Goal: Communication & Community: Answer question/provide support

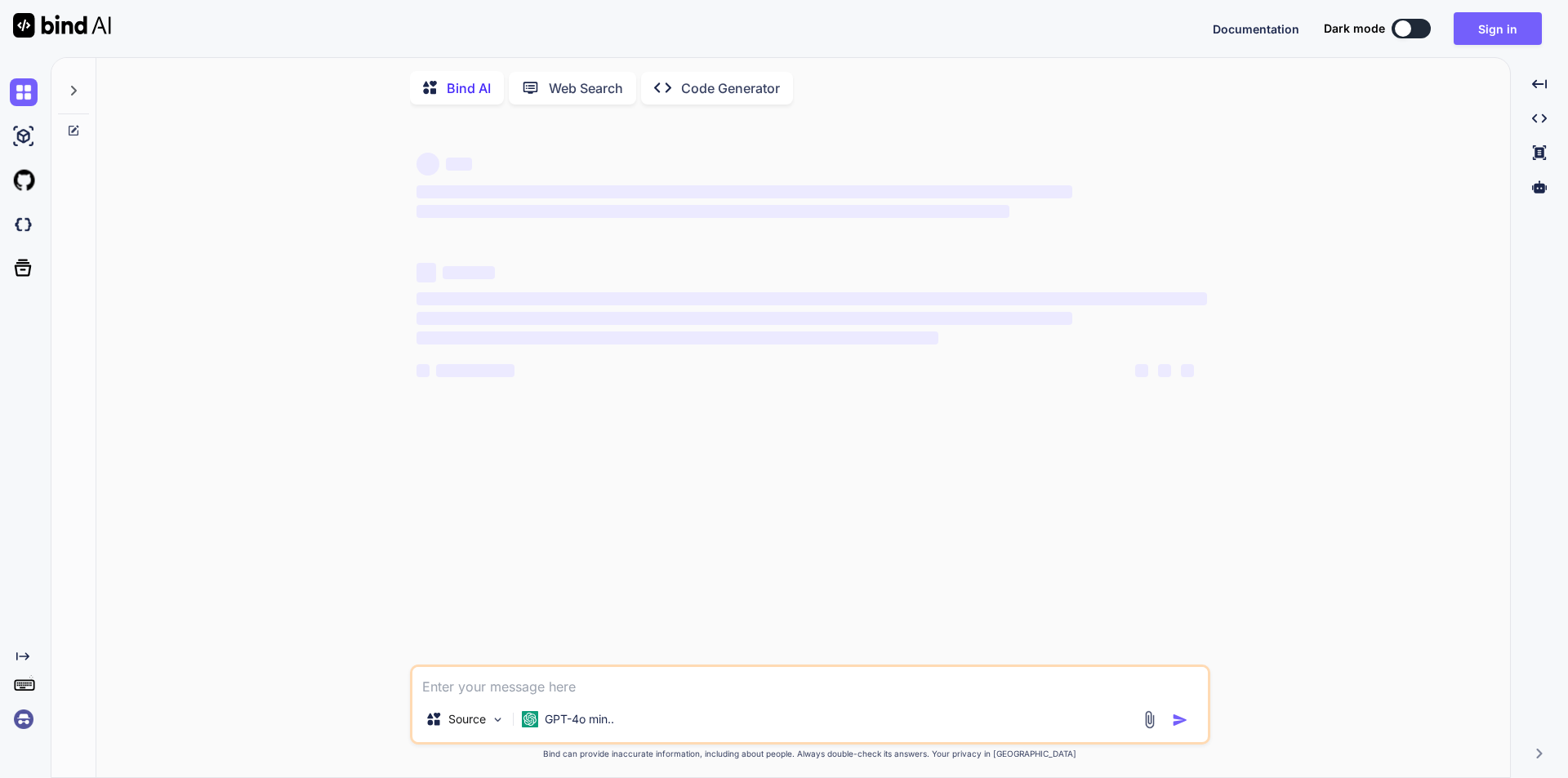
click at [1147, 717] on img at bounding box center [1149, 719] width 18 height 18
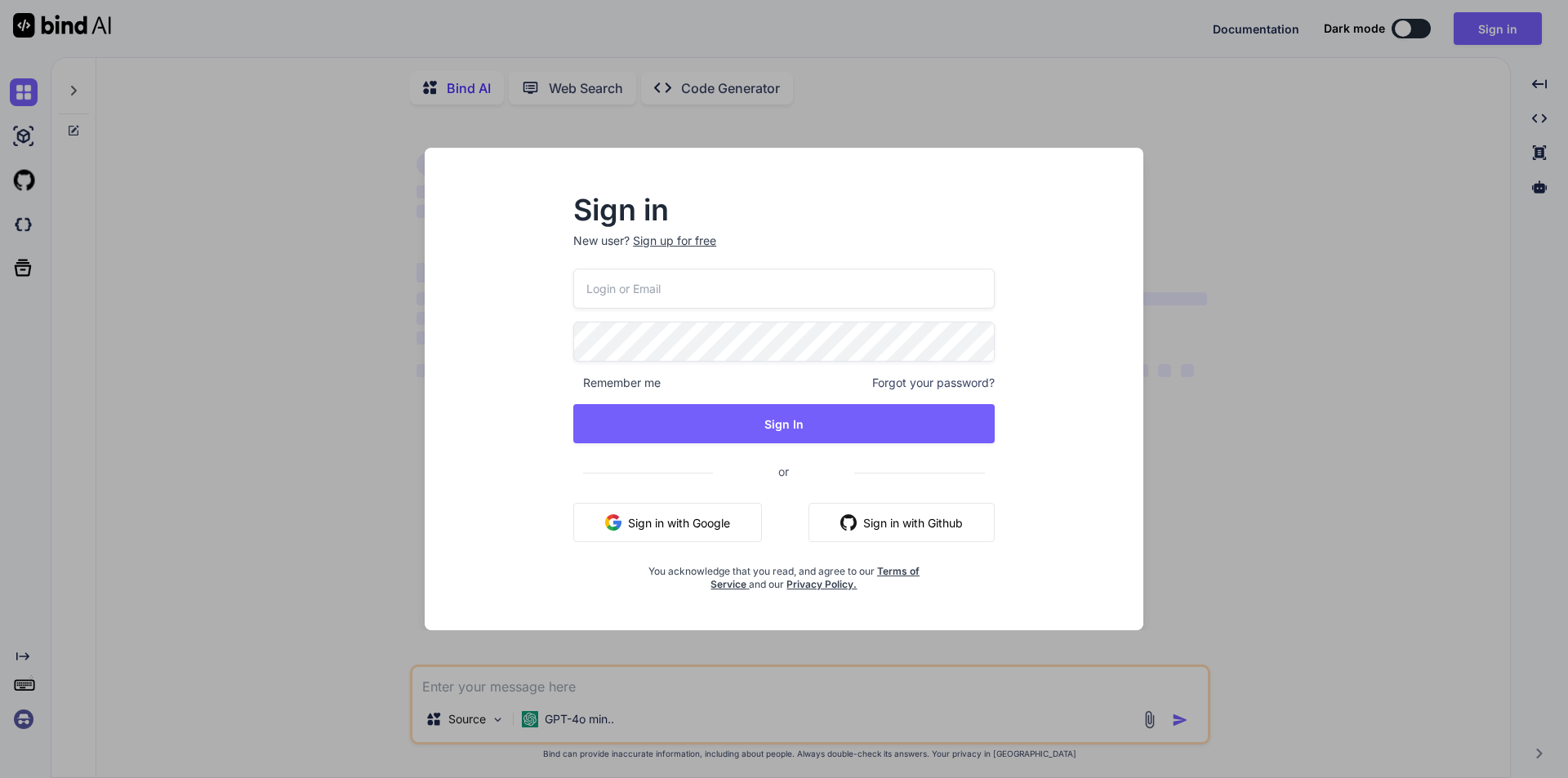
type textarea "x"
click at [696, 286] on input "email" at bounding box center [784, 289] width 422 height 40
type input "[EMAIL_ADDRESS][DOMAIN_NAME]"
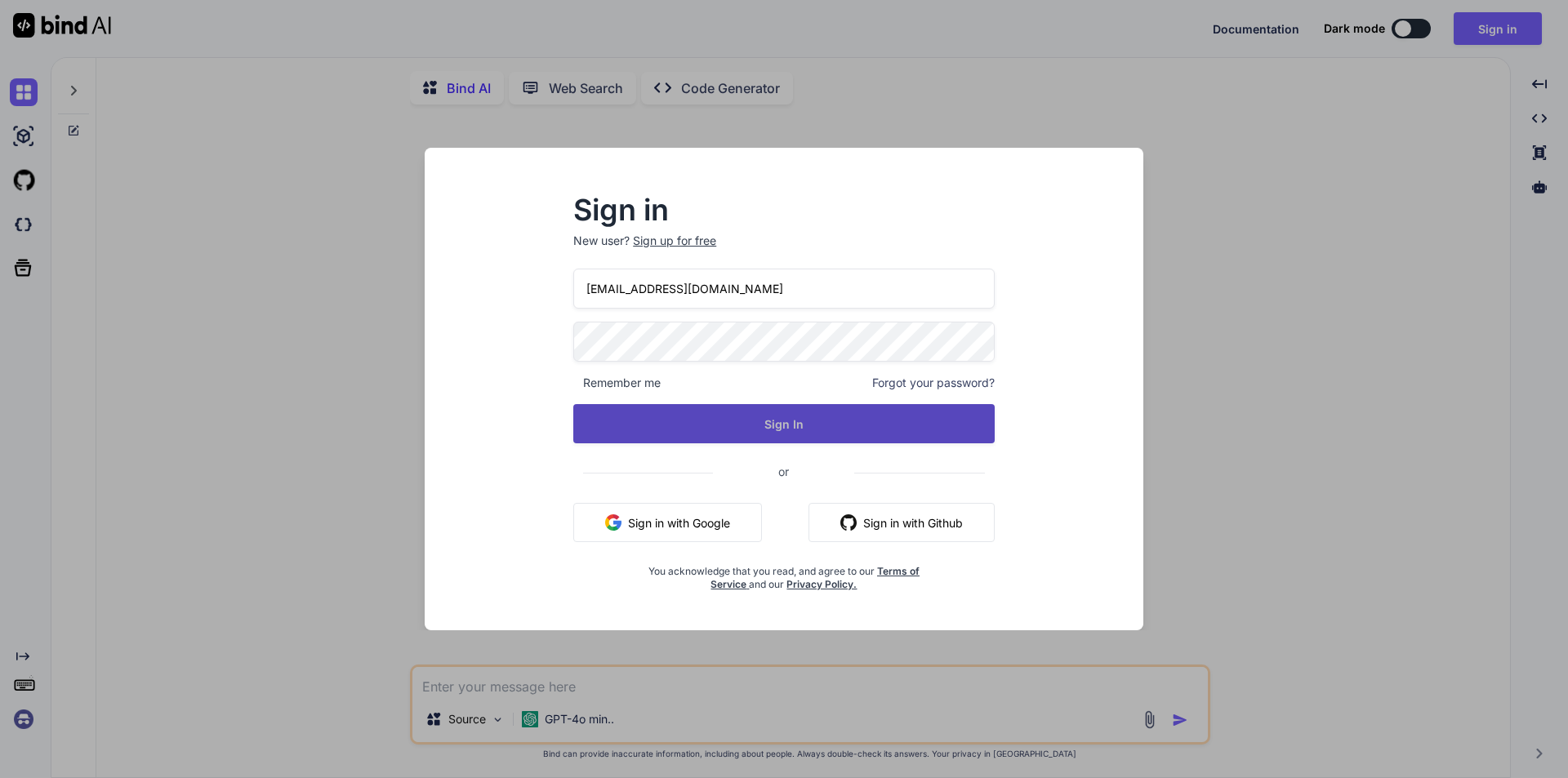
click at [753, 417] on button "Sign In" at bounding box center [784, 424] width 422 height 39
click at [753, 422] on button "Sign In" at bounding box center [784, 424] width 422 height 39
type textarea "x"
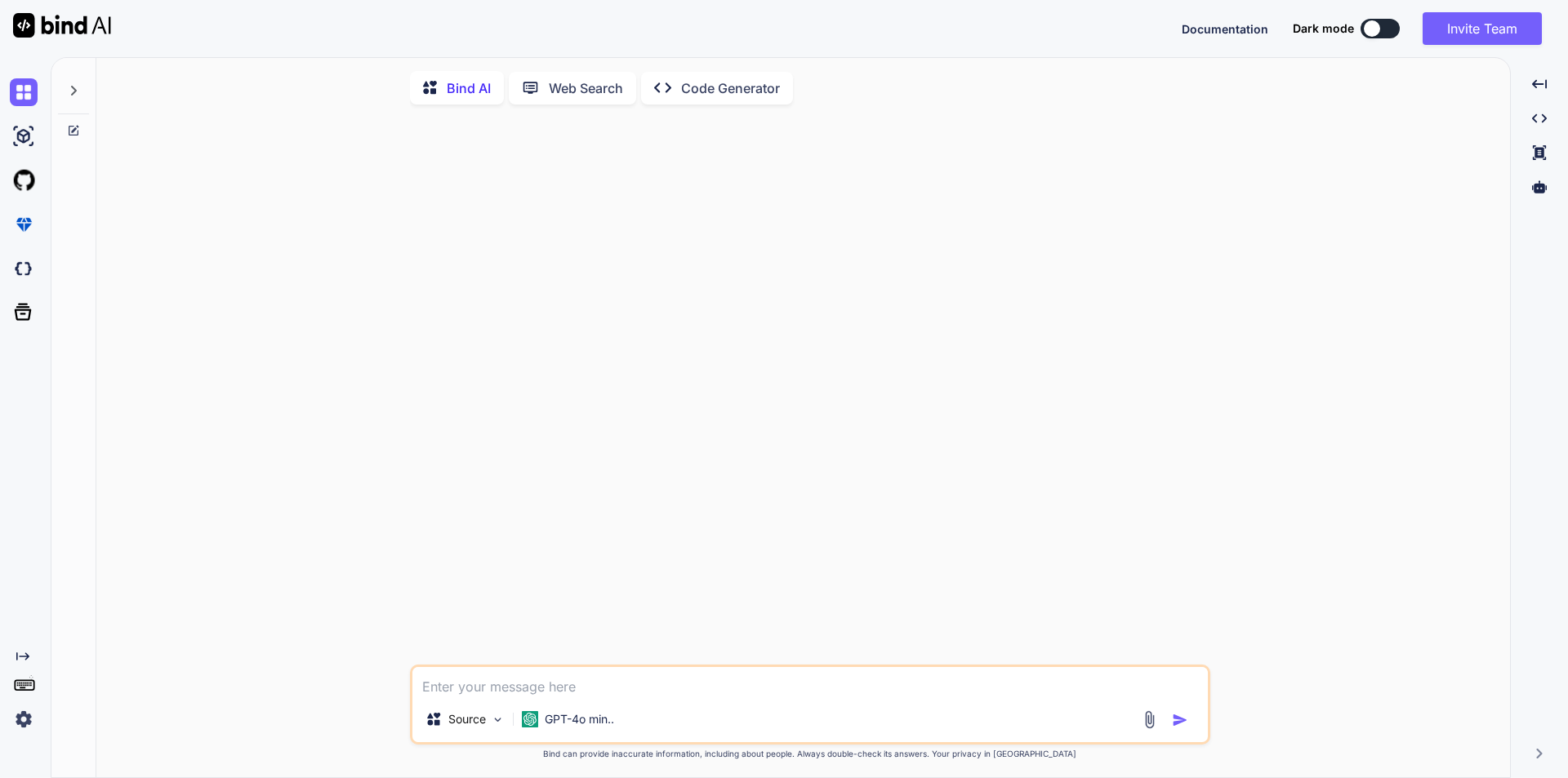
click at [614, 690] on textarea at bounding box center [809, 683] width 795 height 30
paste textarea "for the 3rd point we will need the background image without white box, as the c…"
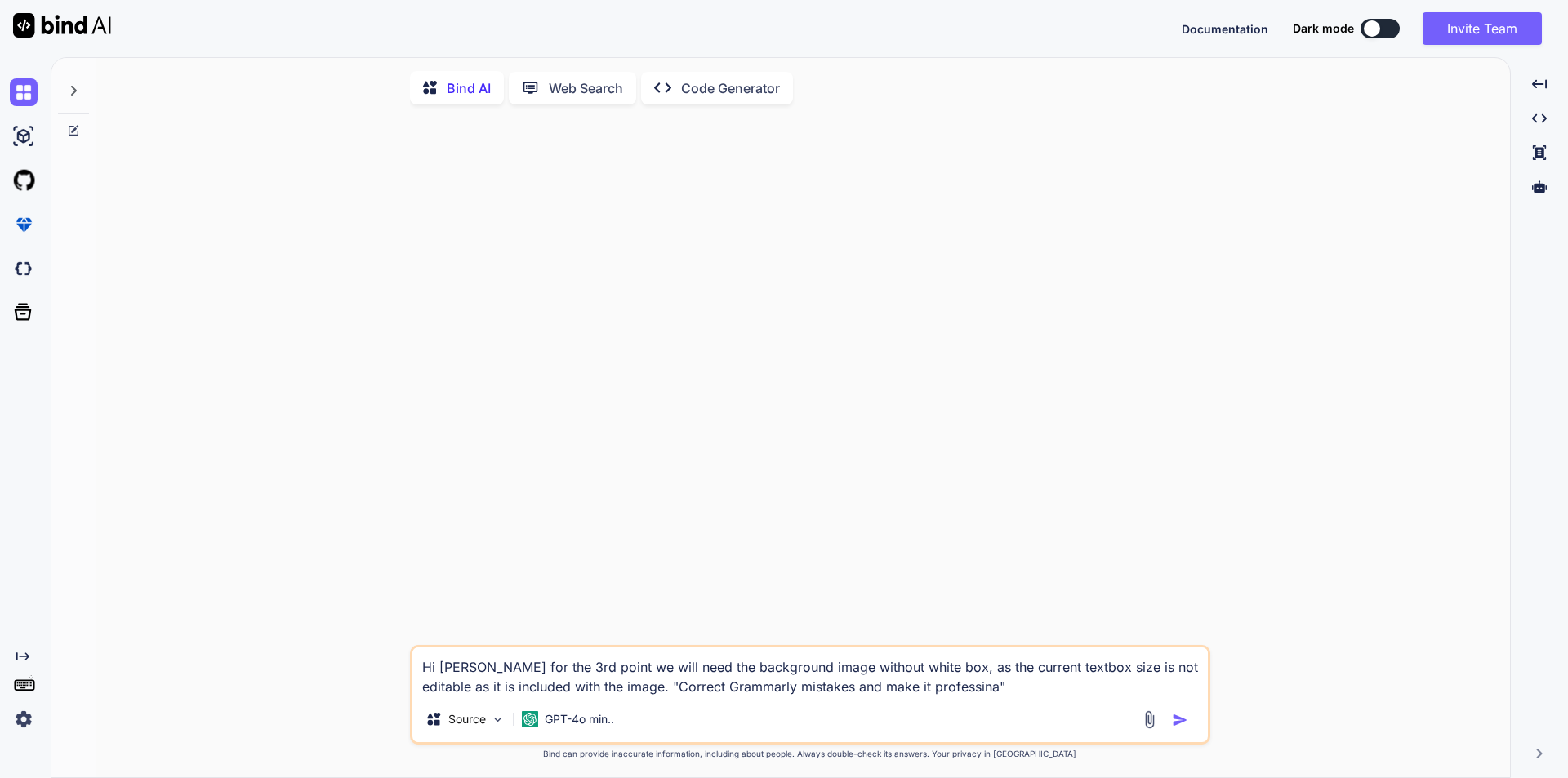
type textarea "Hi [PERSON_NAME] for the 3rd point we will need the background image without wh…"
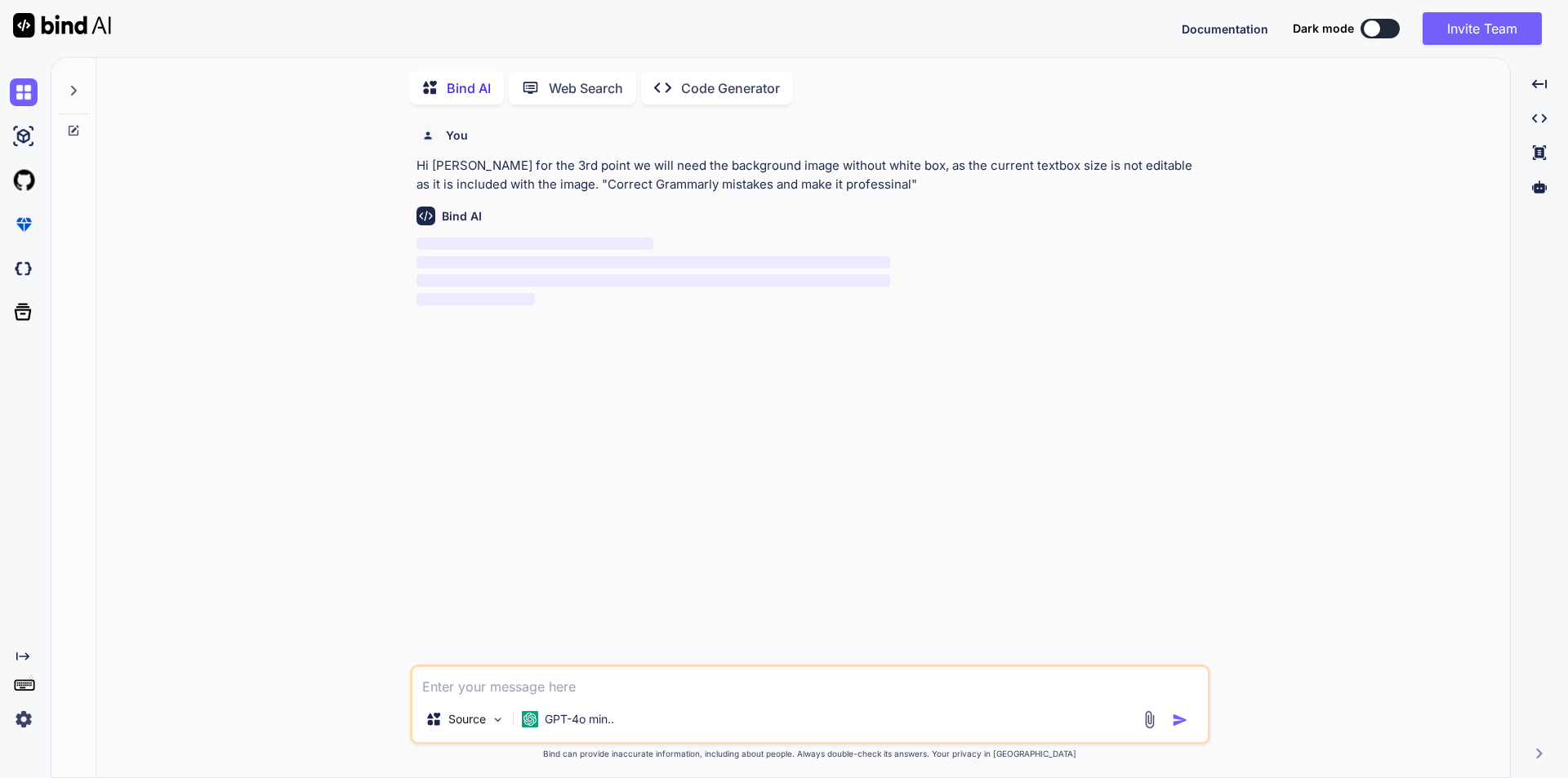
scroll to position [6, 0]
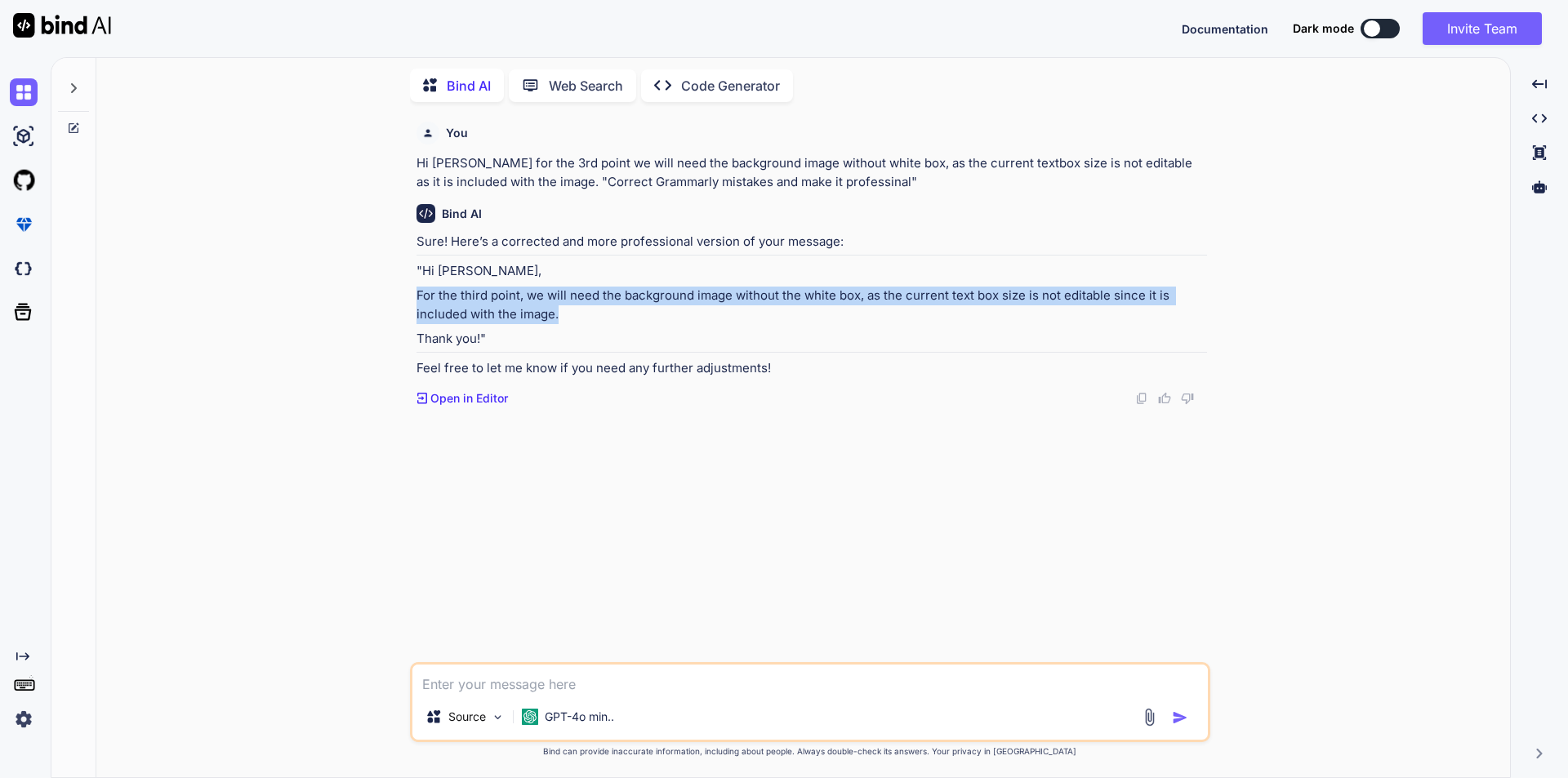
drag, startPoint x: 416, startPoint y: 298, endPoint x: 571, endPoint y: 321, distance: 156.7
click at [571, 321] on p "For the third point, we will need the background image without the white box, a…" at bounding box center [811, 305] width 790 height 37
copy p "For the third point, we will need the background image without the white box, a…"
